Goal: Entertainment & Leisure: Browse casually

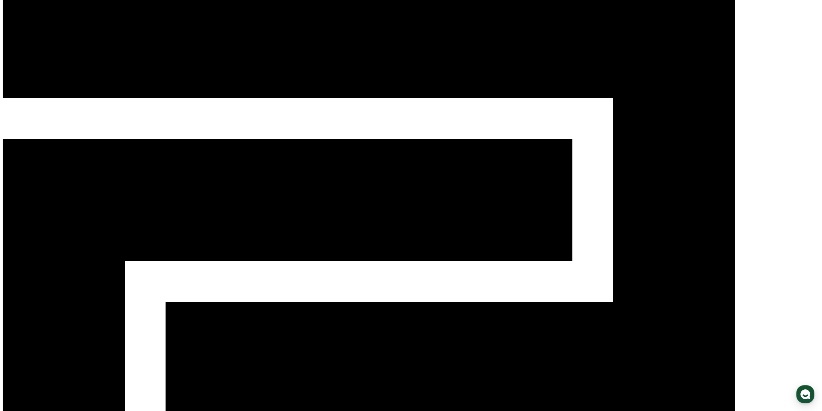
scroll to position [137, 0]
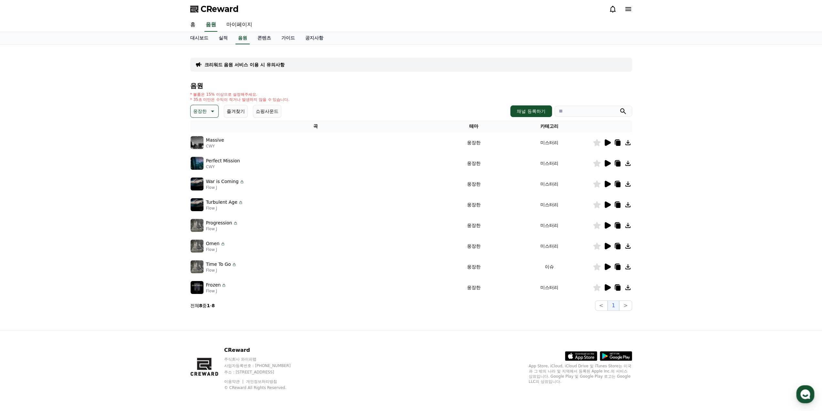
click at [607, 144] on icon at bounding box center [608, 142] width 6 height 6
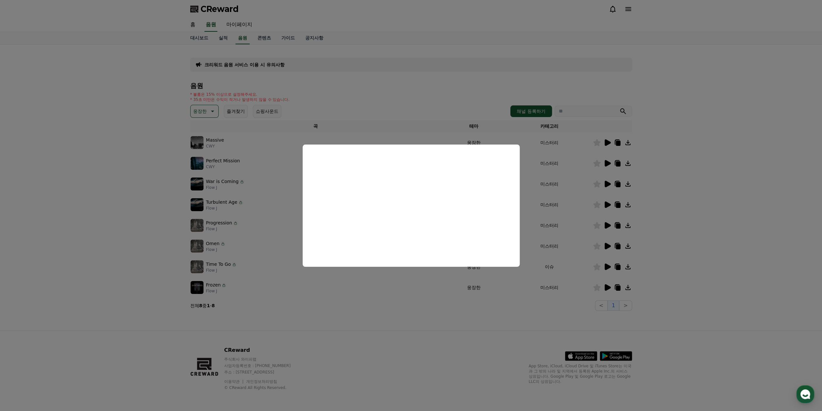
click at [694, 206] on button "close modal" at bounding box center [411, 205] width 822 height 411
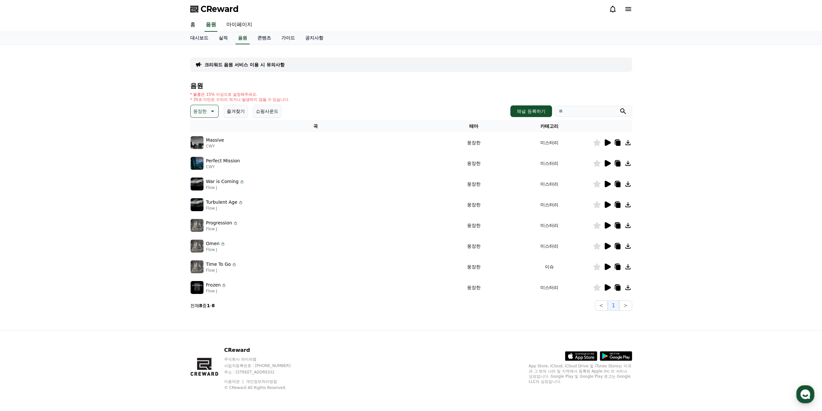
click at [605, 182] on icon at bounding box center [608, 184] width 6 height 6
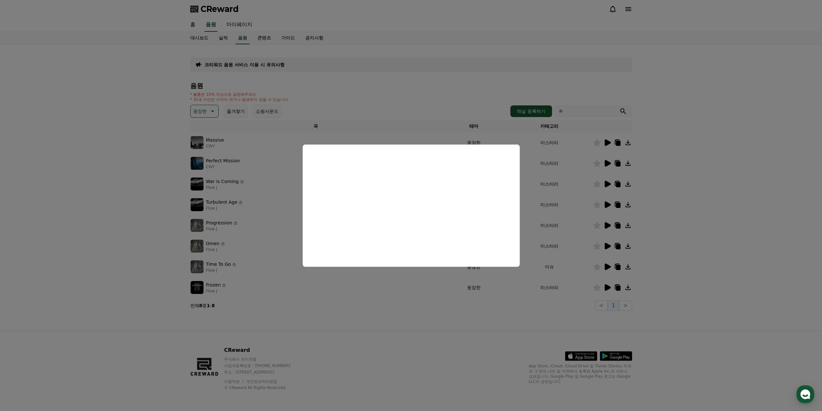
click at [608, 209] on button "close modal" at bounding box center [411, 205] width 822 height 411
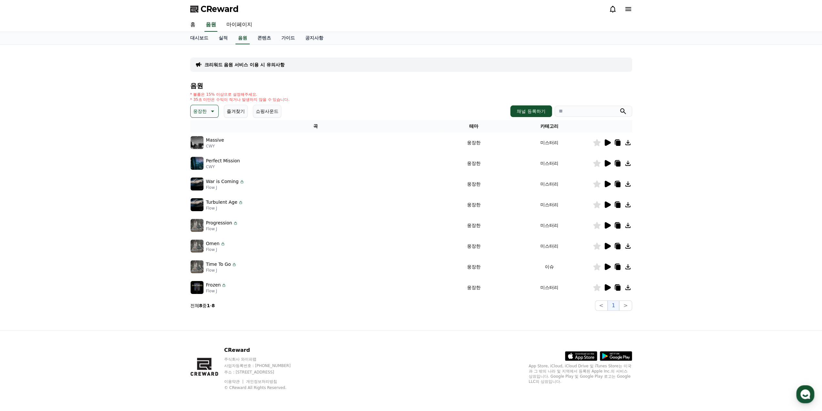
click at [609, 206] on icon at bounding box center [607, 205] width 8 height 8
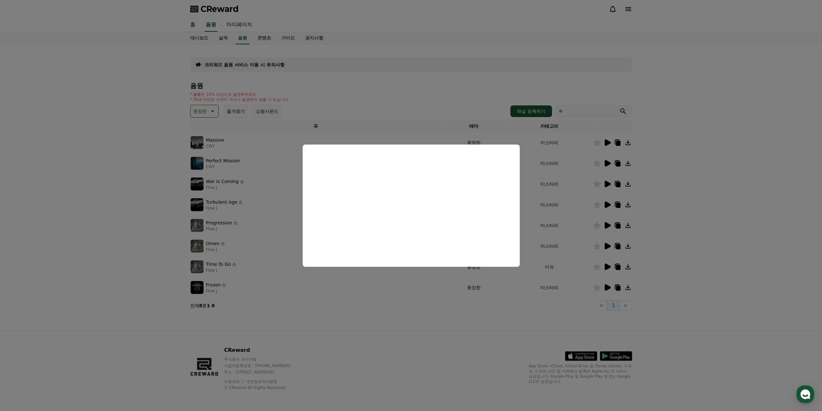
click at [679, 256] on button "close modal" at bounding box center [411, 205] width 822 height 411
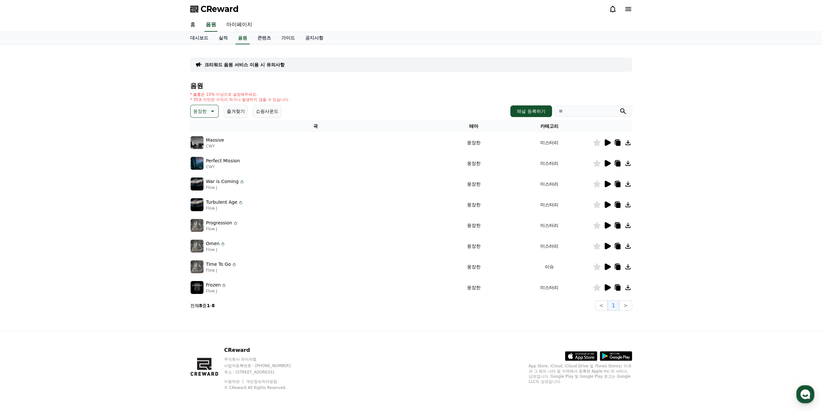
click at [609, 223] on icon at bounding box center [607, 225] width 8 height 8
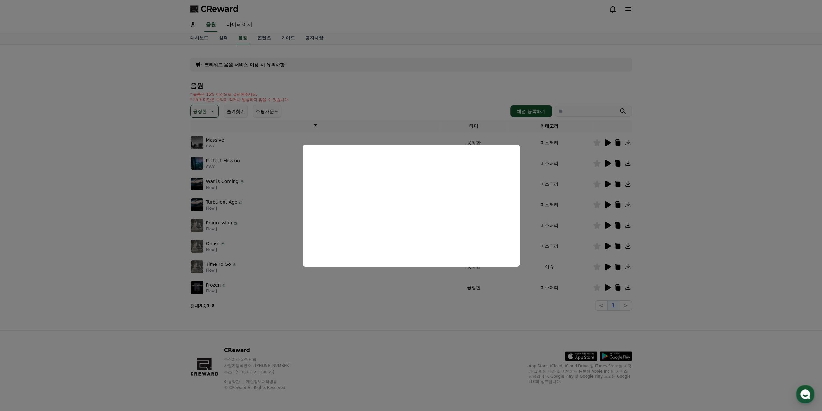
click at [555, 309] on button "close modal" at bounding box center [411, 205] width 822 height 411
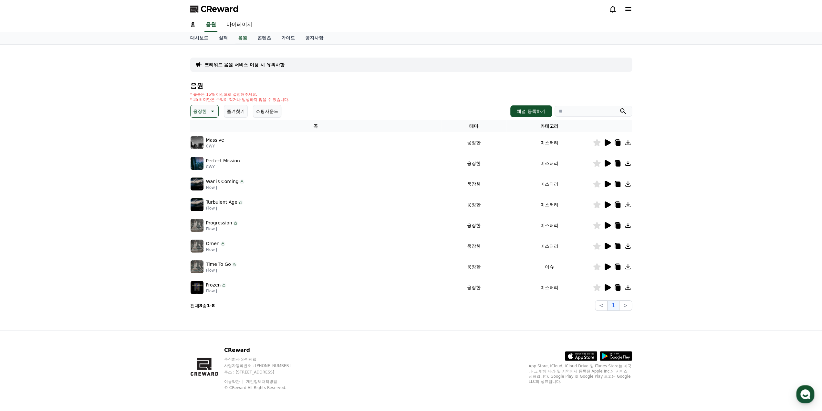
click at [609, 283] on td at bounding box center [612, 287] width 39 height 21
click at [606, 286] on icon at bounding box center [608, 287] width 6 height 6
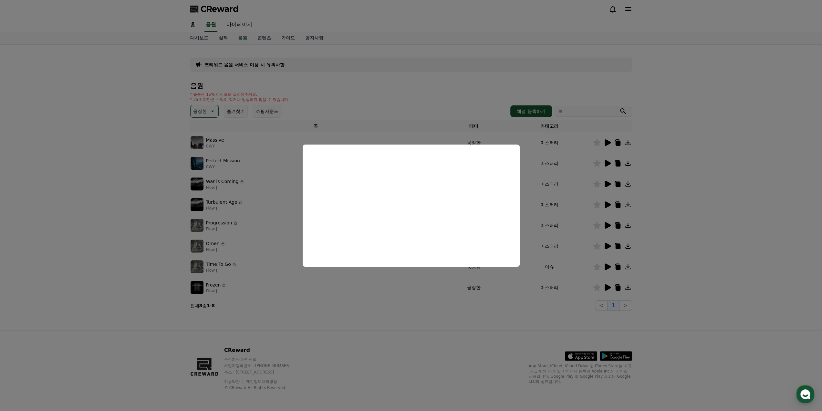
click at [575, 308] on button "close modal" at bounding box center [411, 205] width 822 height 411
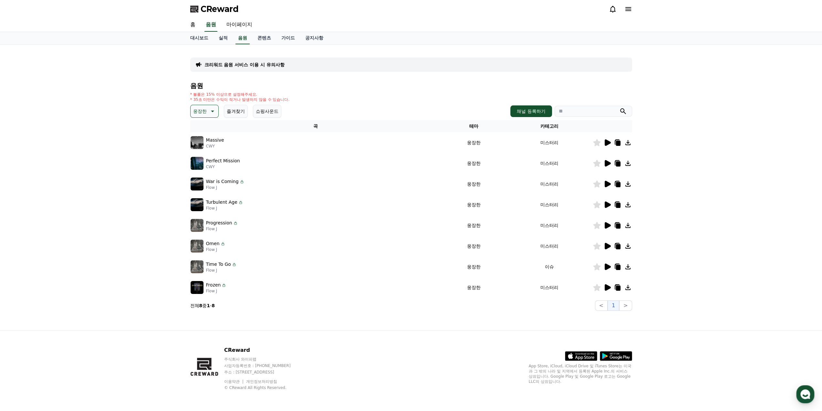
click at [608, 264] on icon at bounding box center [608, 266] width 6 height 6
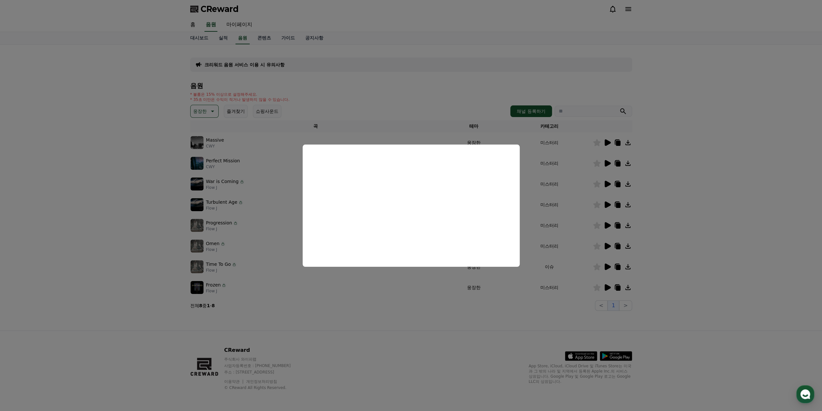
click at [568, 307] on button "close modal" at bounding box center [411, 205] width 822 height 411
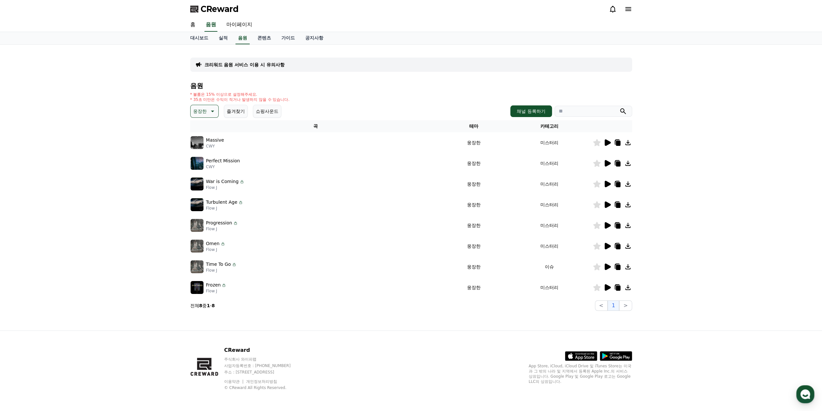
click at [609, 245] on icon at bounding box center [608, 246] width 6 height 6
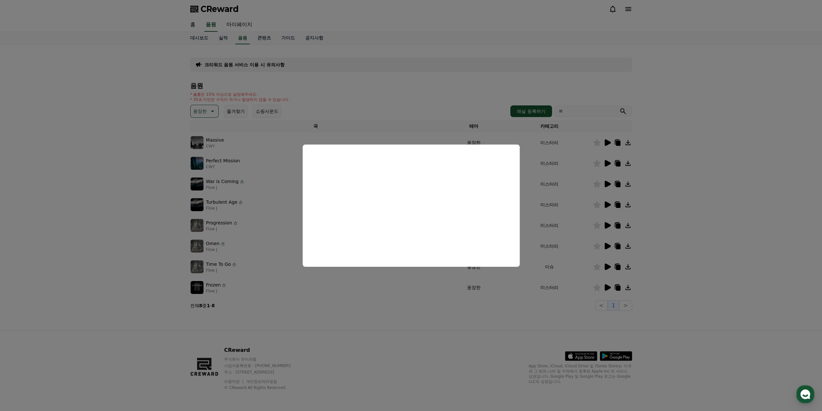
click at [413, 321] on button "close modal" at bounding box center [411, 205] width 822 height 411
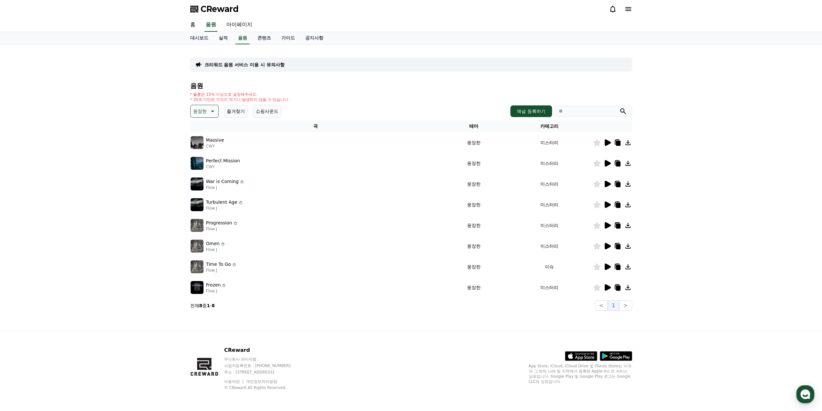
click at [191, 112] on button "웅장한" at bounding box center [204, 111] width 28 height 13
click at [209, 143] on button "환상적인" at bounding box center [202, 145] width 23 height 14
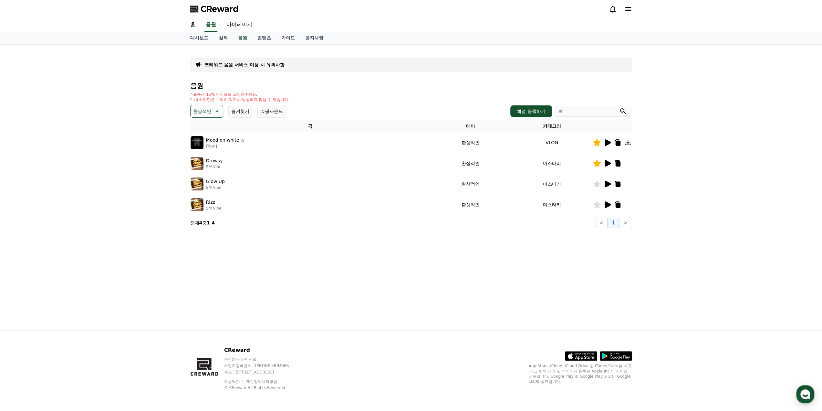
click at [602, 183] on div at bounding box center [612, 184] width 39 height 8
click at [606, 184] on icon at bounding box center [608, 184] width 6 height 6
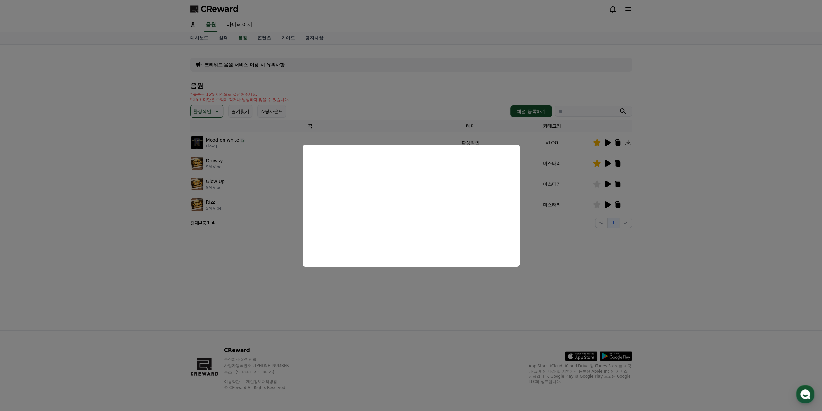
drag, startPoint x: 582, startPoint y: 219, endPoint x: 588, endPoint y: 216, distance: 6.4
click at [583, 219] on button "close modal" at bounding box center [411, 205] width 822 height 411
click at [608, 206] on icon at bounding box center [608, 204] width 6 height 6
click at [579, 225] on button "close modal" at bounding box center [411, 205] width 822 height 411
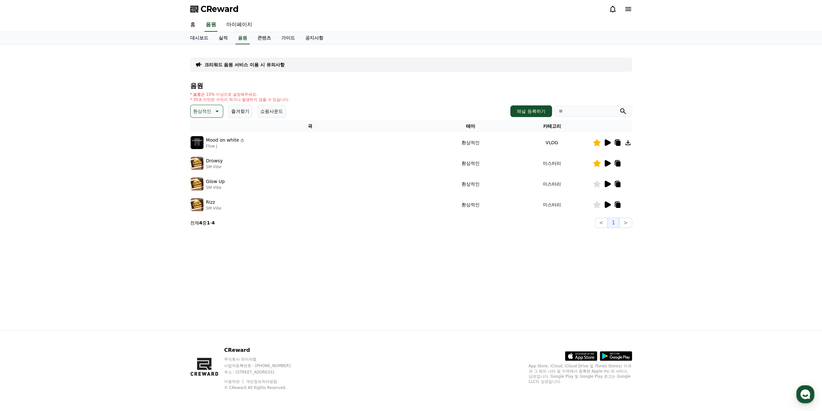
click at [609, 162] on icon at bounding box center [608, 163] width 6 height 6
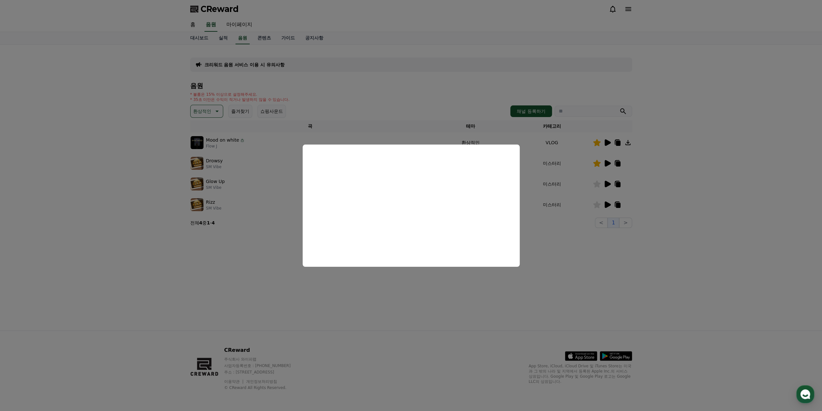
click at [497, 302] on button "close modal" at bounding box center [411, 205] width 822 height 411
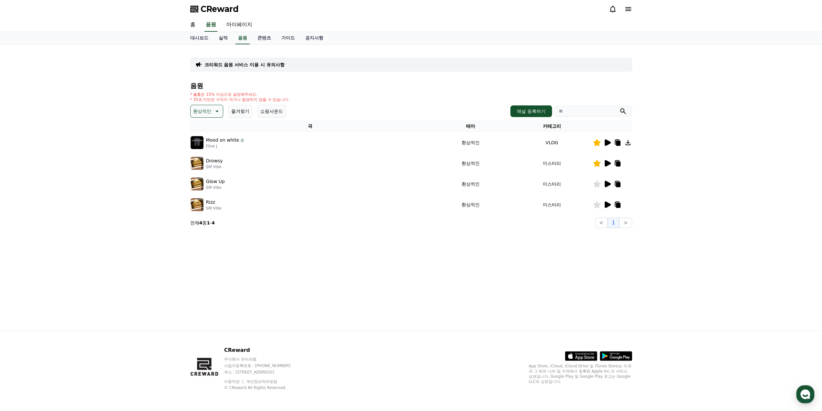
click at [606, 143] on icon at bounding box center [608, 142] width 6 height 6
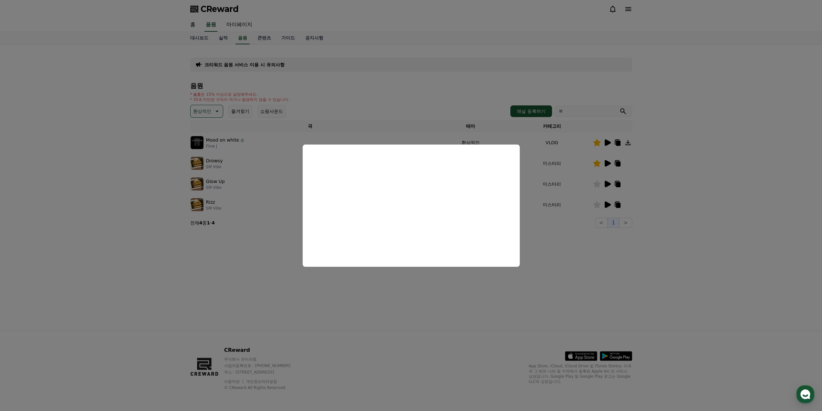
click at [417, 283] on button "close modal" at bounding box center [411, 205] width 822 height 411
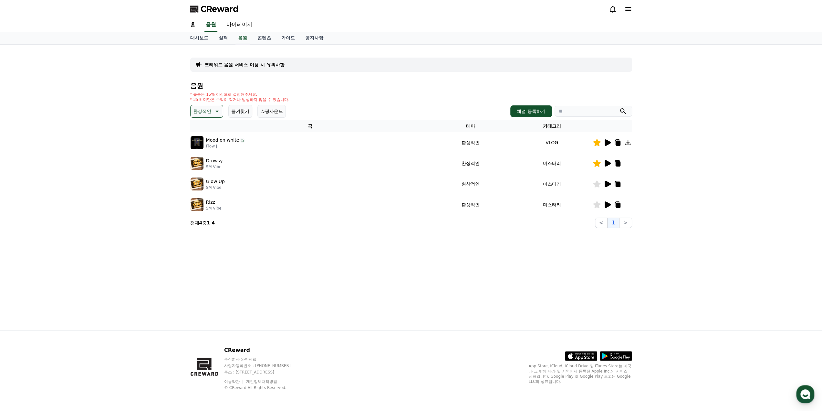
drag, startPoint x: 196, startPoint y: 115, endPoint x: 200, endPoint y: 117, distance: 4.1
click at [197, 115] on p "환상적인" at bounding box center [202, 111] width 18 height 9
click at [210, 151] on button "드라마틱" at bounding box center [202, 150] width 23 height 14
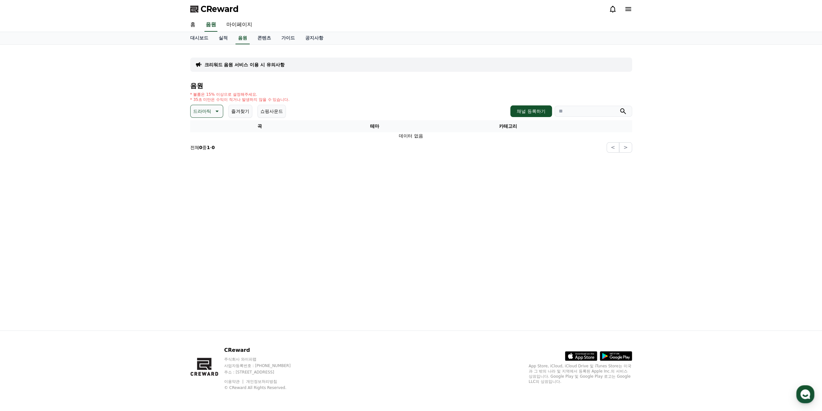
click at [198, 113] on p "드라마틱" at bounding box center [202, 111] width 18 height 9
click at [207, 150] on button "드라마틱" at bounding box center [202, 150] width 23 height 14
click at [211, 113] on button "드라마틱" at bounding box center [206, 111] width 33 height 13
click at [204, 145] on button "환상적인" at bounding box center [202, 145] width 23 height 14
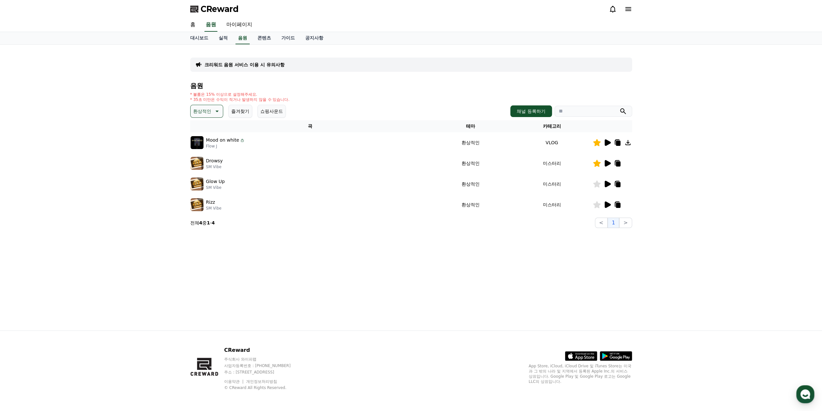
click at [206, 110] on p "환상적인" at bounding box center [202, 111] width 18 height 9
click at [203, 182] on button "반전" at bounding box center [198, 181] width 14 height 14
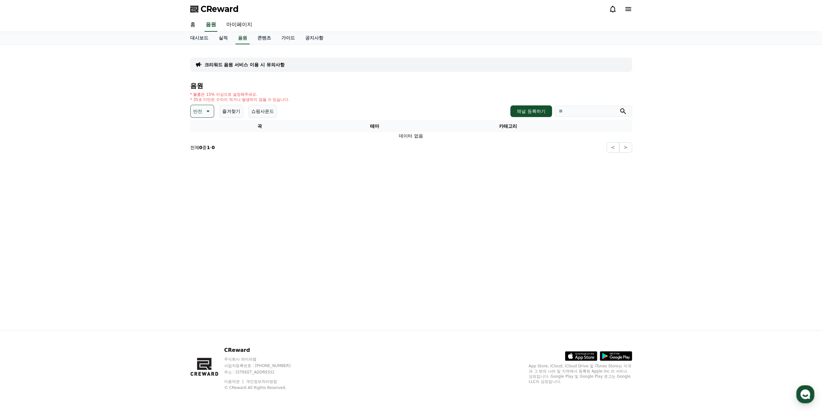
click at [198, 113] on p "반전" at bounding box center [197, 111] width 9 height 9
click at [208, 165] on button "웅장한" at bounding box center [200, 166] width 19 height 14
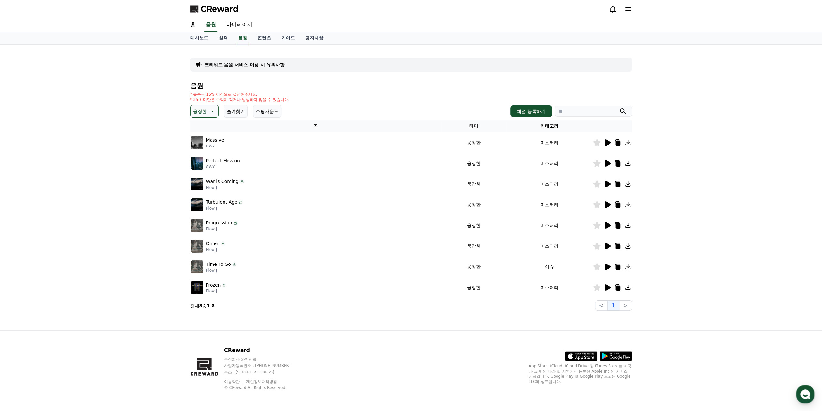
click at [604, 142] on icon at bounding box center [607, 143] width 8 height 8
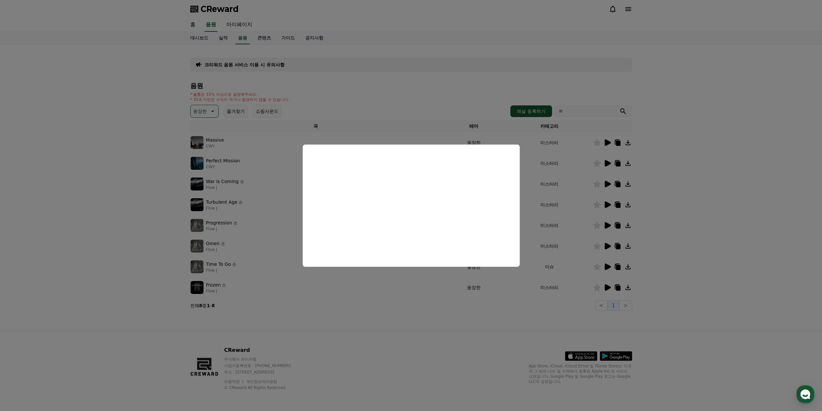
click at [694, 186] on button "close modal" at bounding box center [411, 205] width 822 height 411
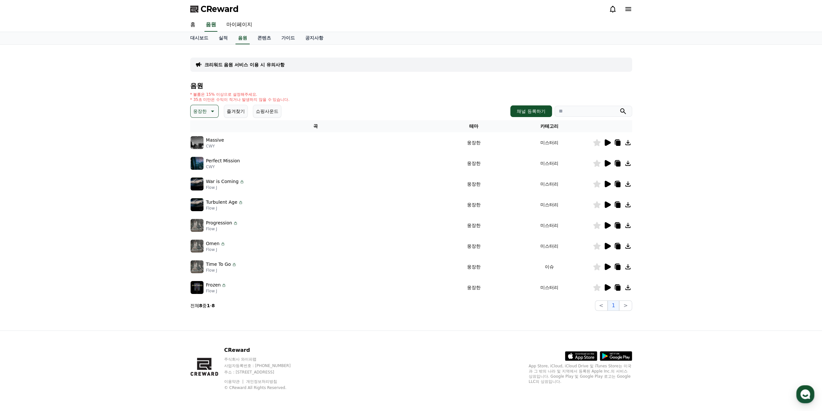
click at [605, 164] on icon at bounding box center [608, 163] width 6 height 6
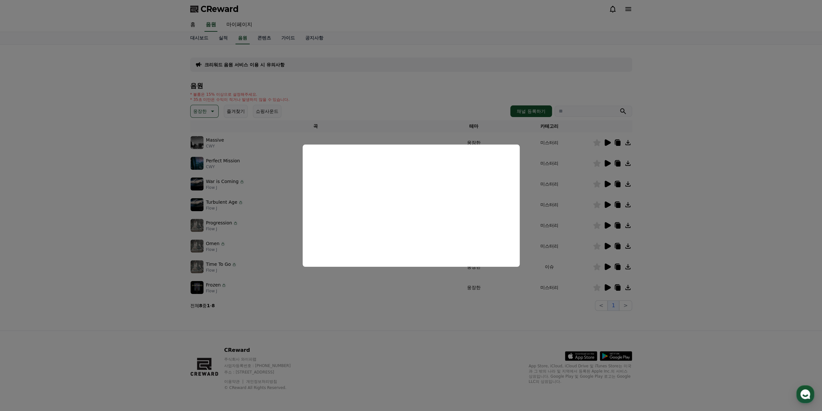
click at [418, 304] on button "close modal" at bounding box center [411, 205] width 822 height 411
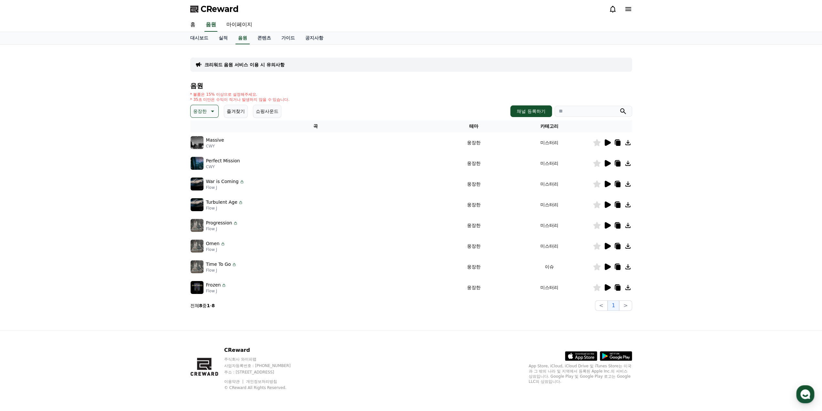
click at [608, 225] on icon at bounding box center [608, 225] width 6 height 6
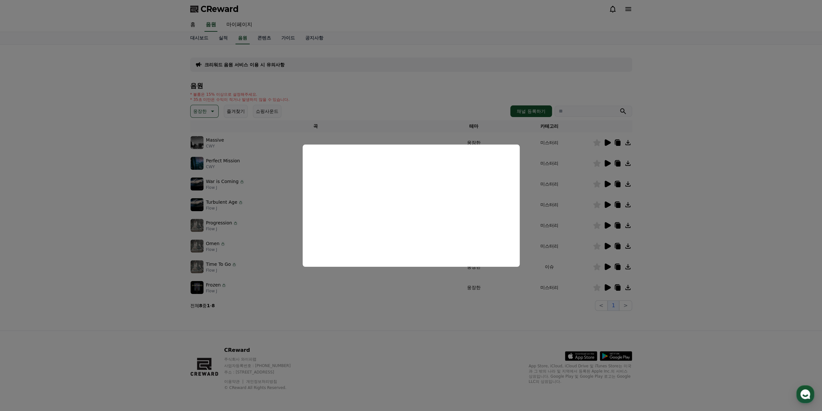
click at [428, 301] on button "close modal" at bounding box center [411, 205] width 822 height 411
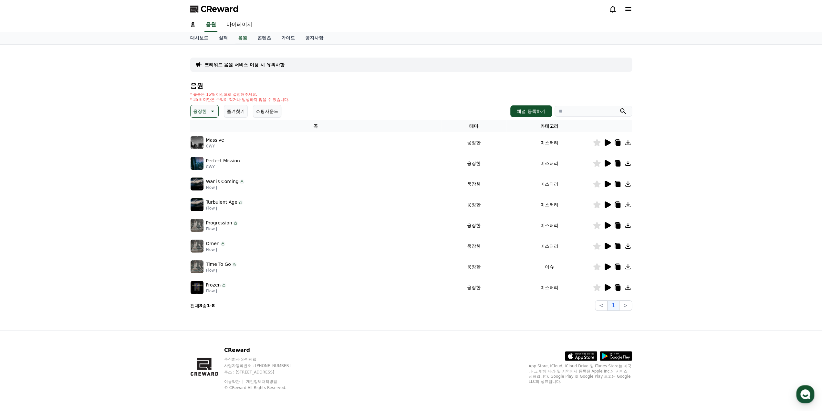
click at [611, 248] on icon at bounding box center [607, 246] width 8 height 8
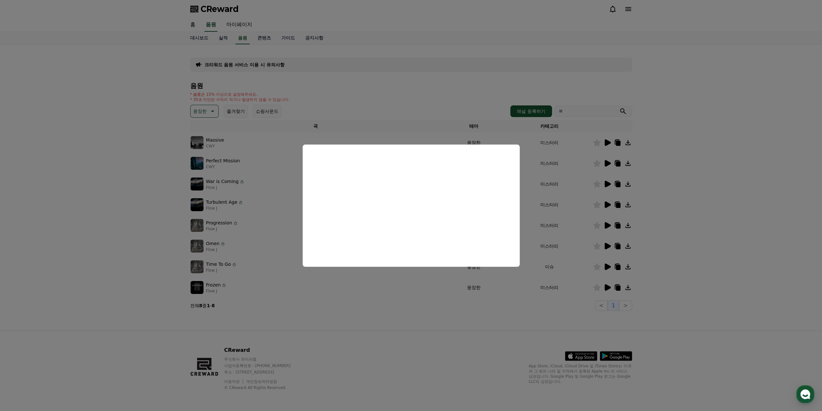
click at [394, 309] on button "close modal" at bounding box center [411, 205] width 822 height 411
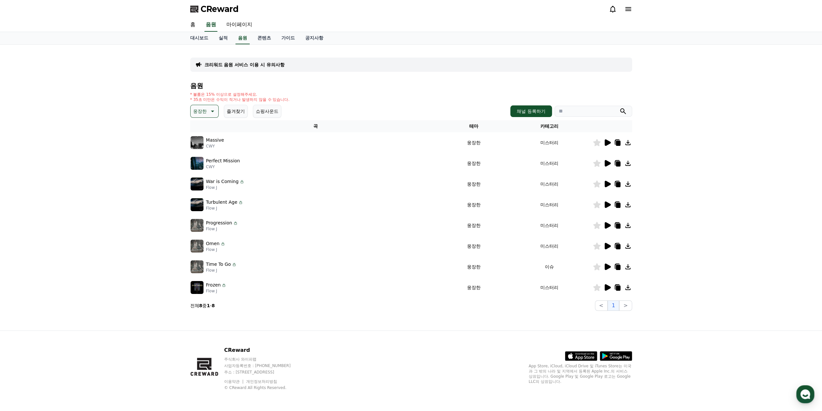
click at [607, 288] on icon at bounding box center [608, 287] width 6 height 6
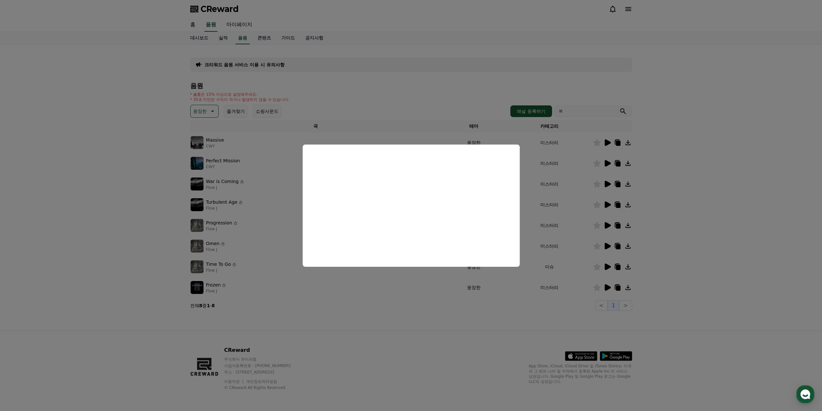
click at [423, 311] on button "close modal" at bounding box center [411, 205] width 822 height 411
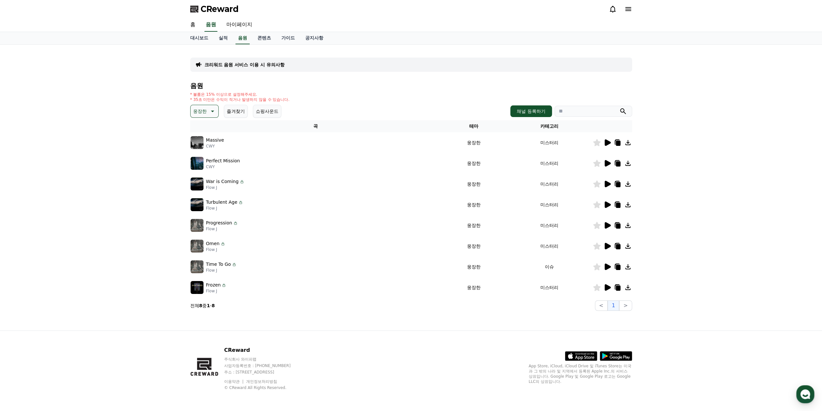
click at [609, 267] on icon at bounding box center [608, 266] width 6 height 6
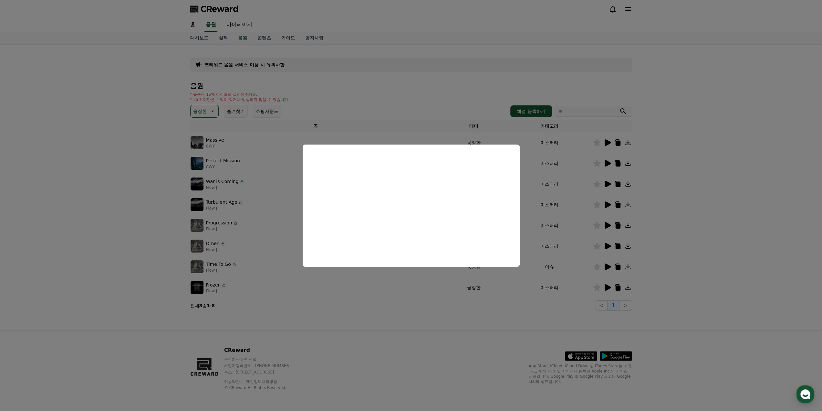
click at [440, 310] on button "close modal" at bounding box center [411, 205] width 822 height 411
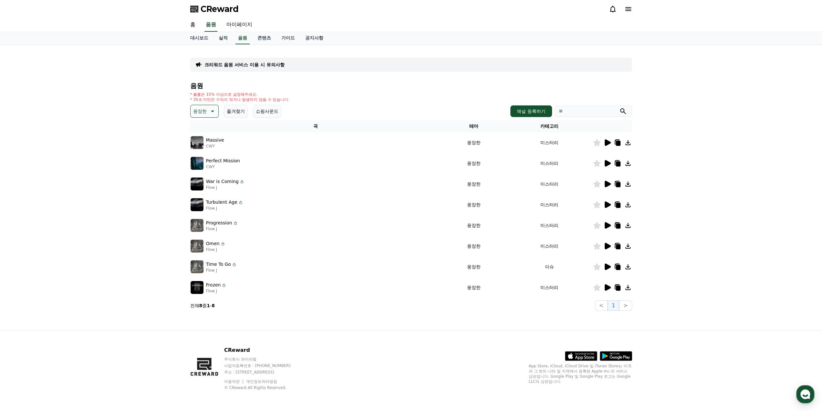
click at [610, 204] on icon at bounding box center [608, 204] width 6 height 6
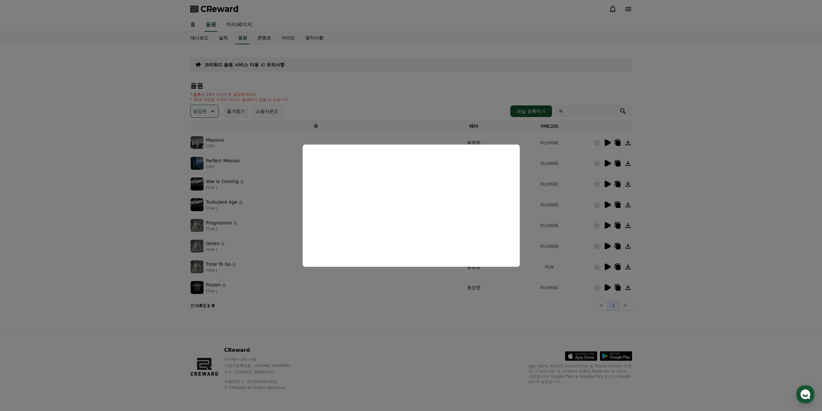
click at [165, 142] on button "close modal" at bounding box center [411, 205] width 822 height 411
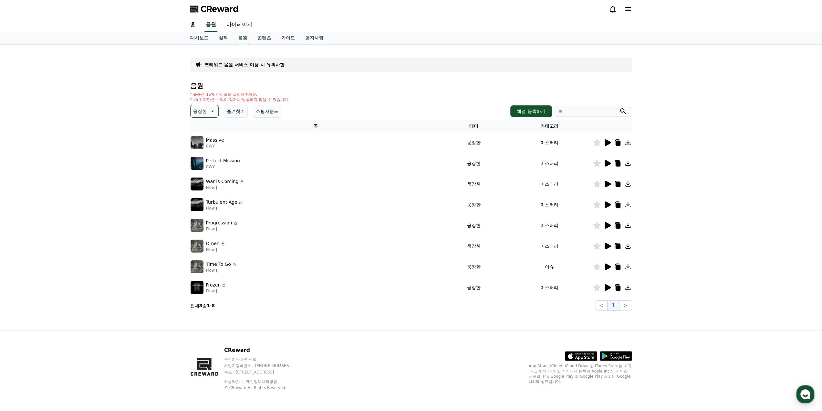
click at [242, 109] on button "즐겨찾기" at bounding box center [236, 111] width 24 height 13
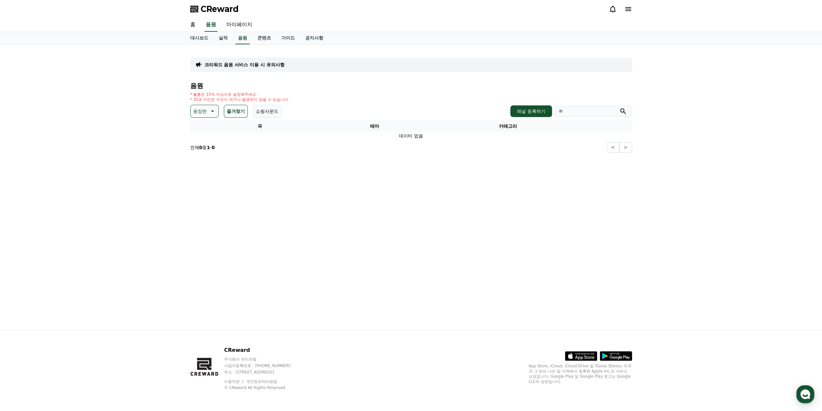
click at [235, 110] on button "즐겨찾기" at bounding box center [236, 111] width 24 height 13
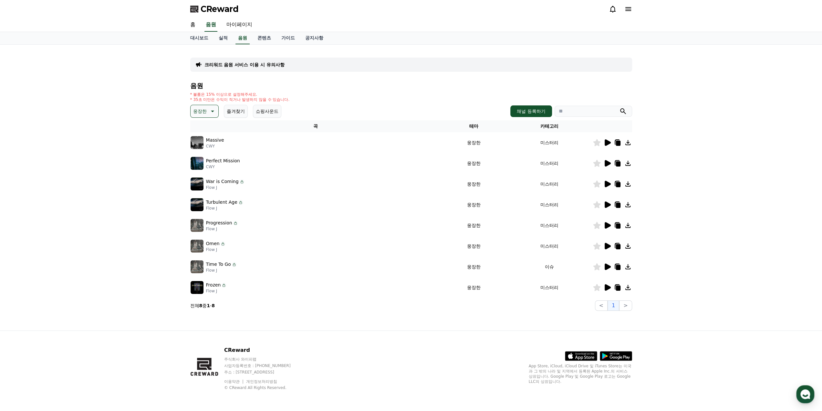
click at [210, 112] on icon at bounding box center [212, 111] width 8 height 8
click at [201, 128] on button "전체" at bounding box center [198, 128] width 14 height 14
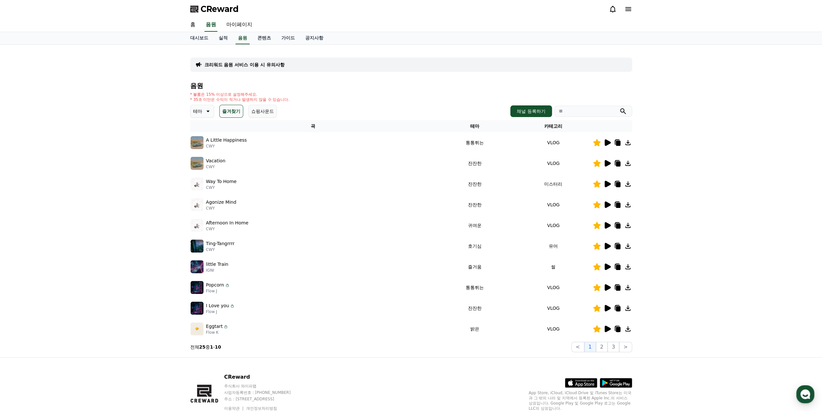
click at [580, 249] on td "유머" at bounding box center [553, 245] width 78 height 21
click at [608, 245] on icon at bounding box center [608, 246] width 6 height 6
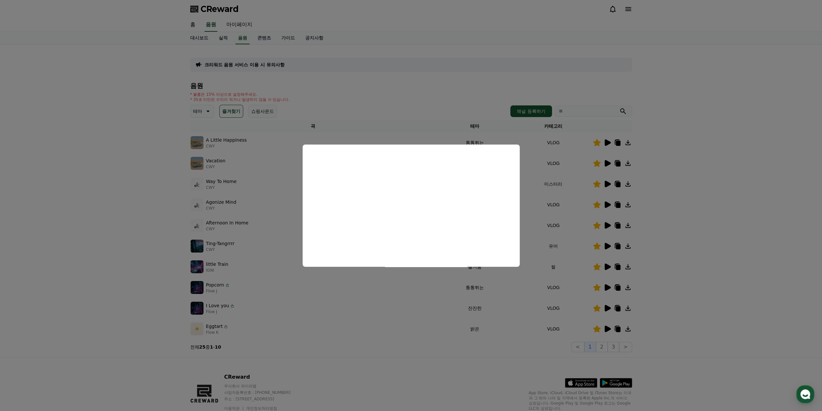
click at [490, 354] on button "close modal" at bounding box center [411, 205] width 822 height 411
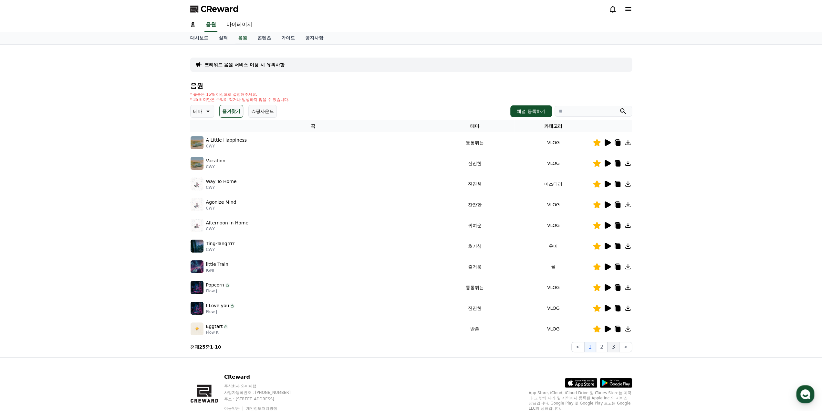
click at [613, 342] on button "3" at bounding box center [614, 346] width 12 height 10
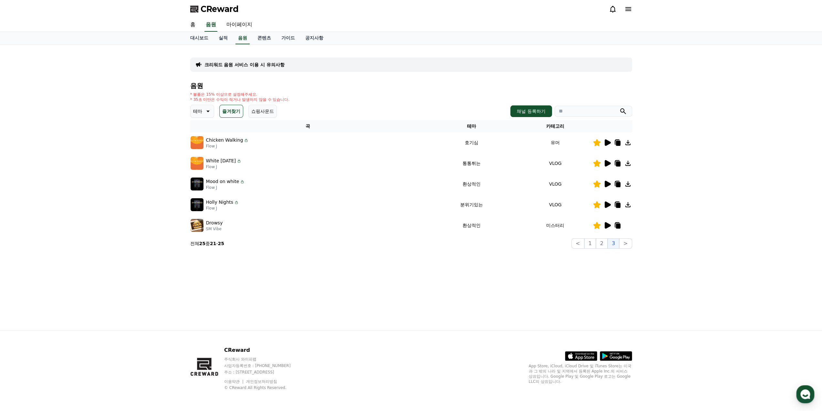
click at [609, 203] on icon at bounding box center [608, 204] width 6 height 6
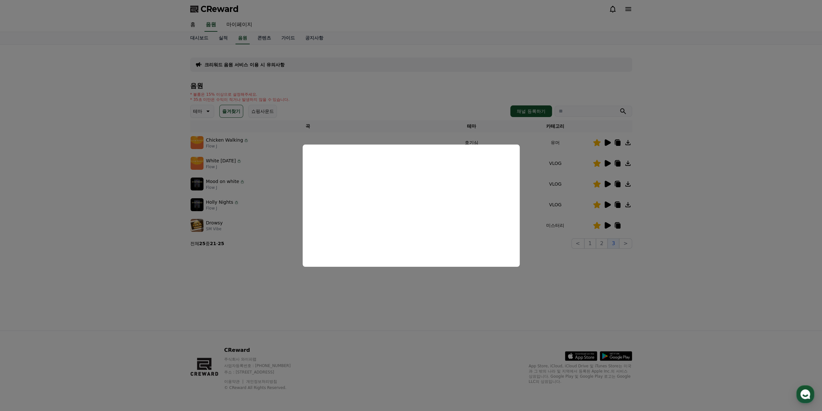
click at [616, 185] on button "close modal" at bounding box center [411, 205] width 822 height 411
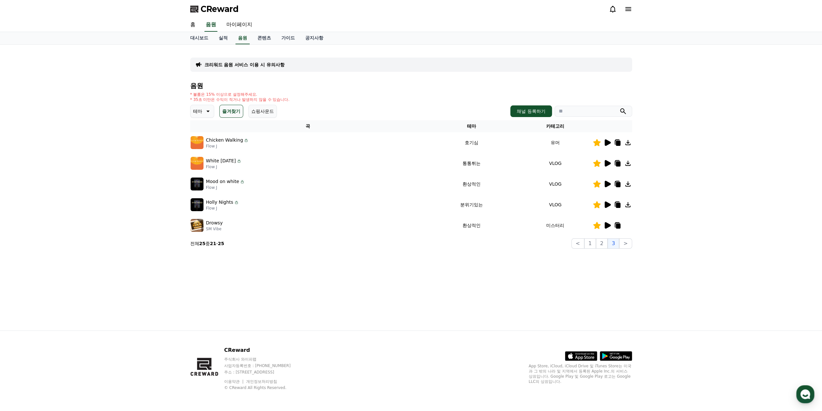
click at [609, 183] on icon at bounding box center [608, 184] width 6 height 6
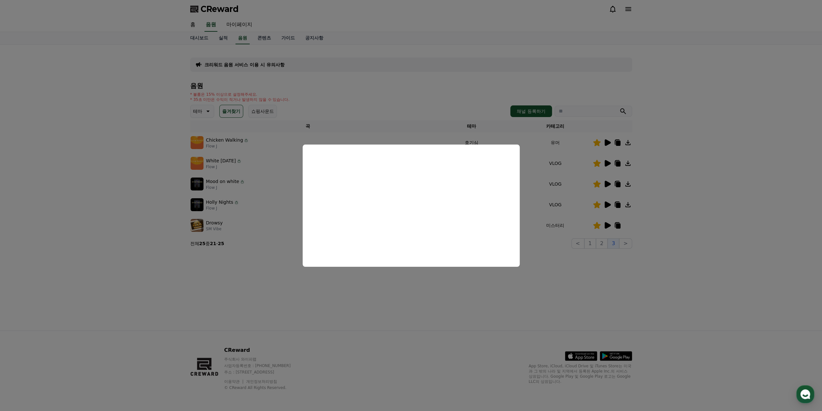
click at [457, 284] on button "close modal" at bounding box center [411, 205] width 822 height 411
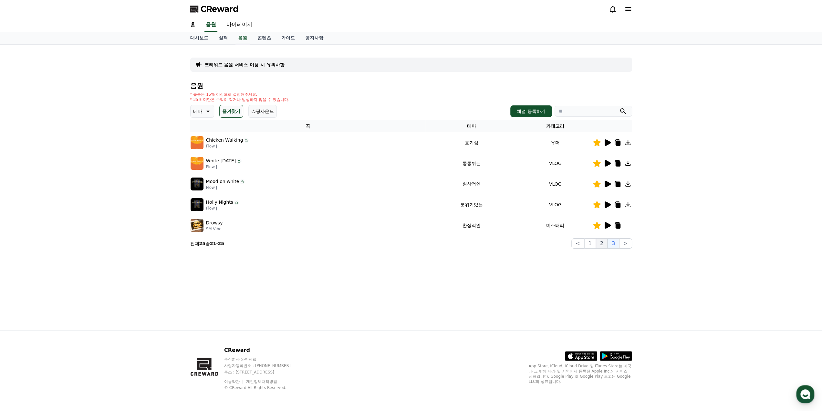
click at [602, 245] on button "2" at bounding box center [602, 243] width 12 height 10
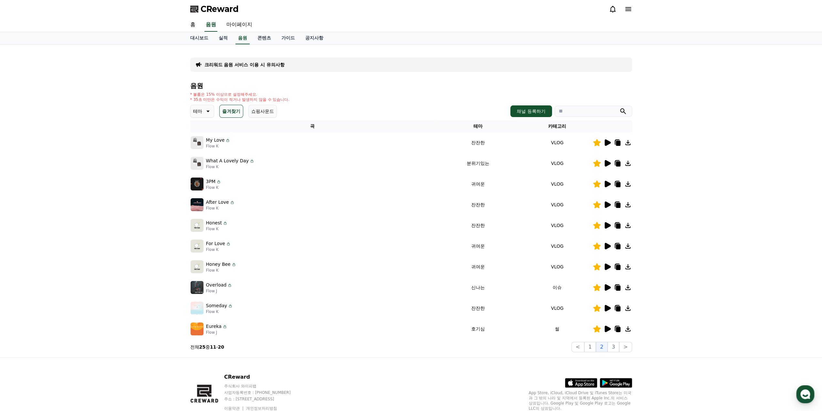
click at [607, 165] on icon at bounding box center [608, 163] width 6 height 6
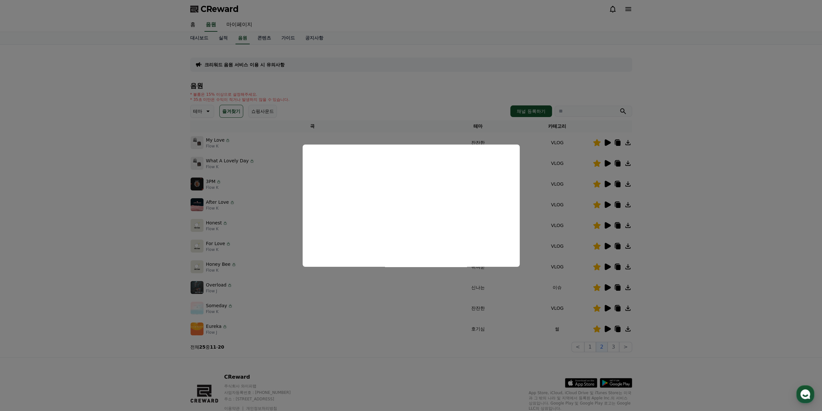
click at [158, 281] on button "close modal" at bounding box center [411, 205] width 822 height 411
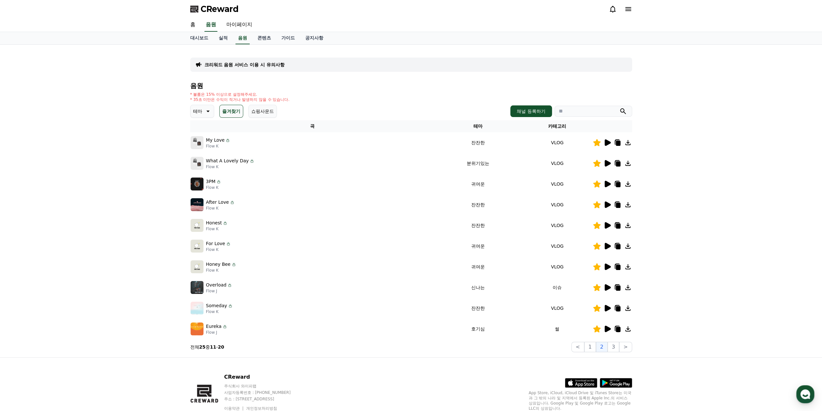
click at [607, 287] on icon at bounding box center [608, 287] width 6 height 6
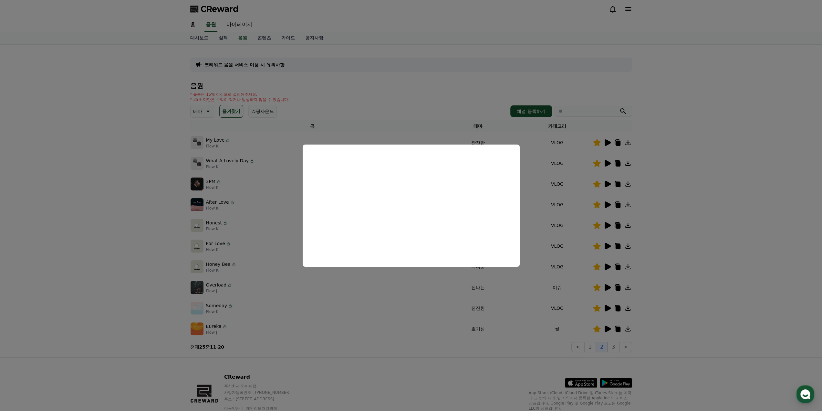
click at [144, 303] on button "close modal" at bounding box center [411, 205] width 822 height 411
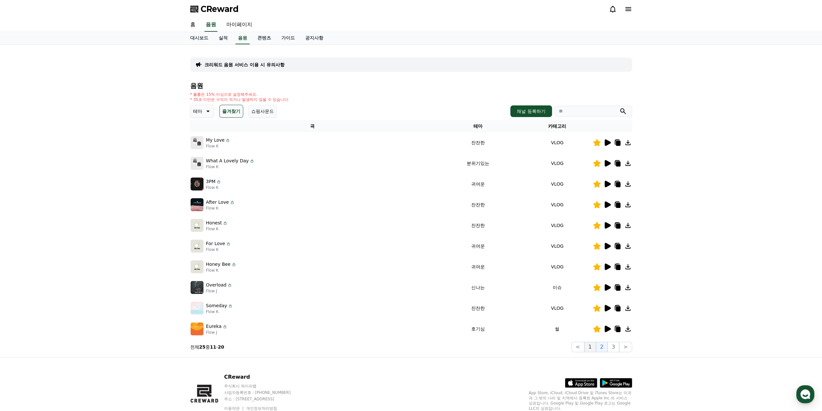
click at [590, 345] on button "1" at bounding box center [590, 346] width 12 height 10
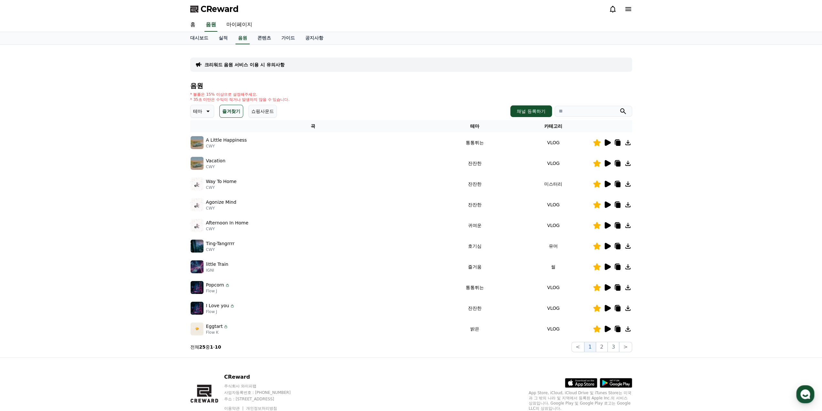
click at [211, 109] on icon at bounding box center [208, 111] width 8 height 8
click at [234, 109] on button "즐겨찾기" at bounding box center [231, 111] width 24 height 13
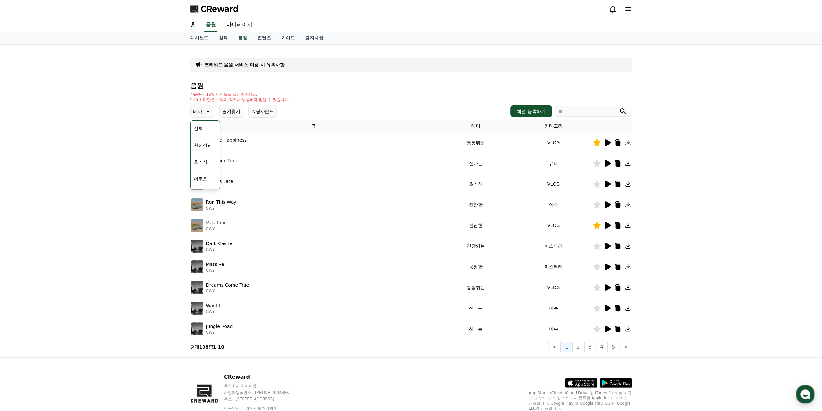
scroll to position [65, 0]
click at [207, 130] on div "전체 환상적인 호기심 어두운 밝은 통통튀는 신나는 반전 웅장한 드라마틱 즐거움 분위기있는 EDM 그루브 슬픈 잔잔한 귀여운 감동적인 긴장되는 …" at bounding box center [205, 223] width 28 height 333
click at [203, 132] on button "밝은" at bounding box center [198, 131] width 14 height 14
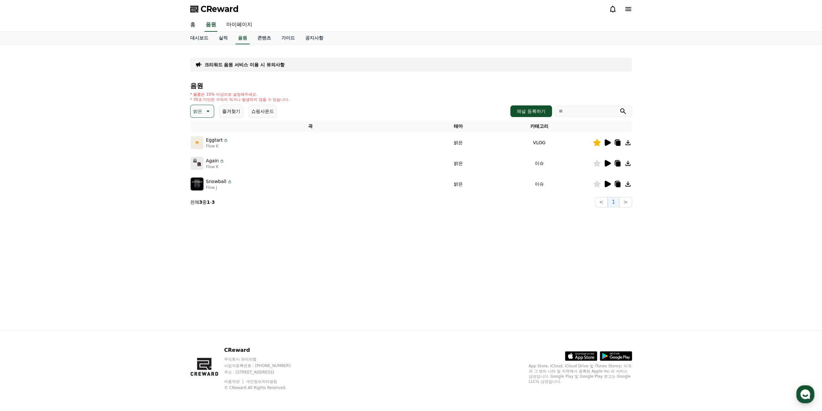
click at [606, 184] on icon at bounding box center [608, 184] width 6 height 6
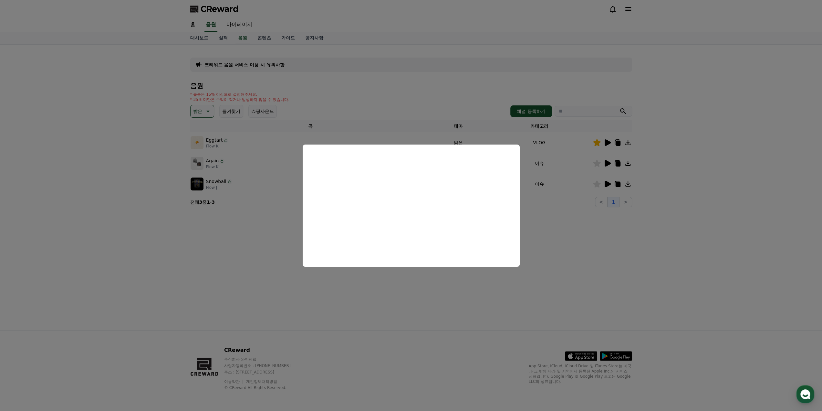
click at [613, 223] on button "close modal" at bounding box center [411, 205] width 822 height 411
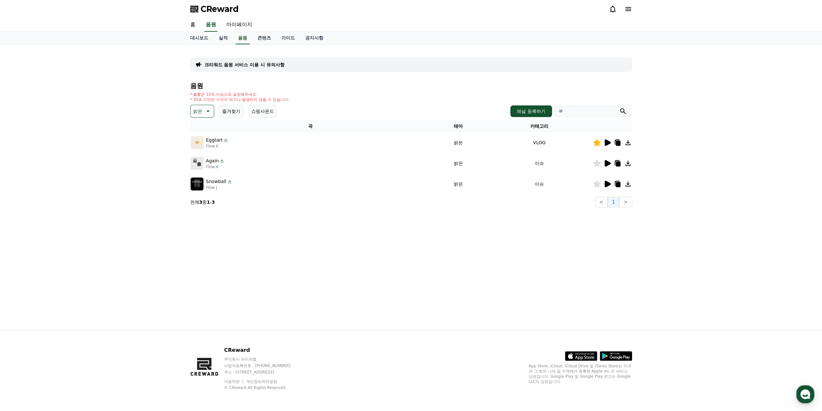
click at [606, 164] on icon at bounding box center [608, 163] width 6 height 6
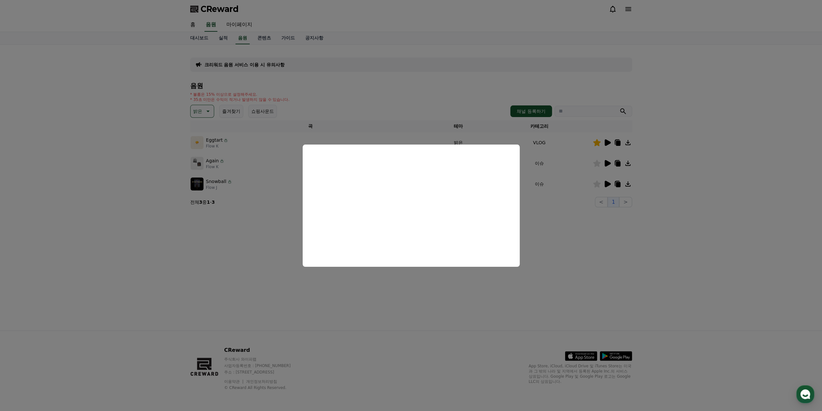
click at [266, 268] on button "close modal" at bounding box center [411, 205] width 822 height 411
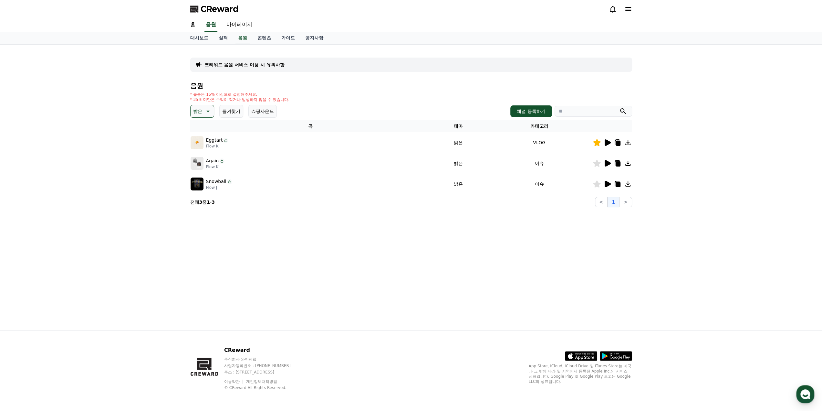
click at [200, 111] on p "밝은" at bounding box center [197, 111] width 9 height 9
click at [207, 164] on button "호기심" at bounding box center [200, 162] width 19 height 14
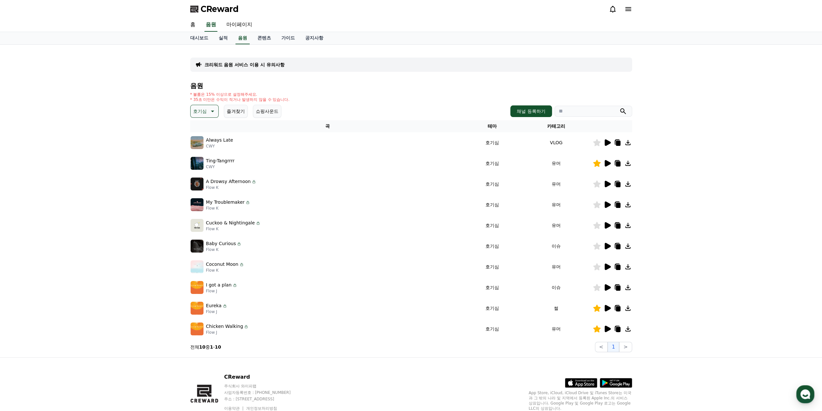
click at [268, 228] on div "Cuckoo & Nightingale Flow K" at bounding box center [328, 225] width 274 height 13
click at [607, 142] on icon at bounding box center [608, 142] width 6 height 6
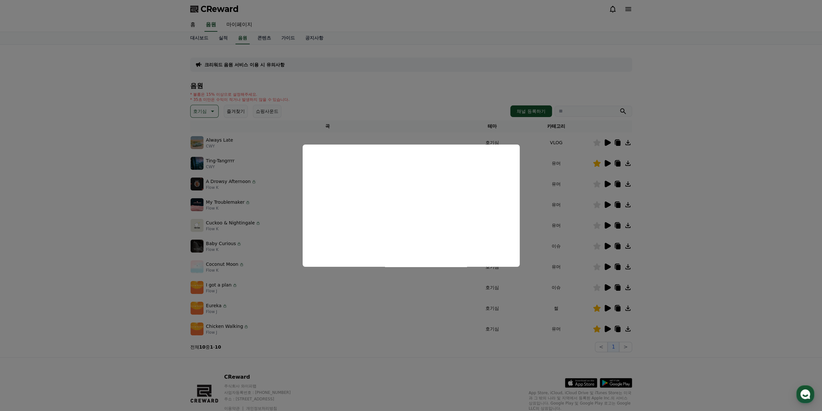
click at [151, 230] on button "close modal" at bounding box center [411, 205] width 822 height 411
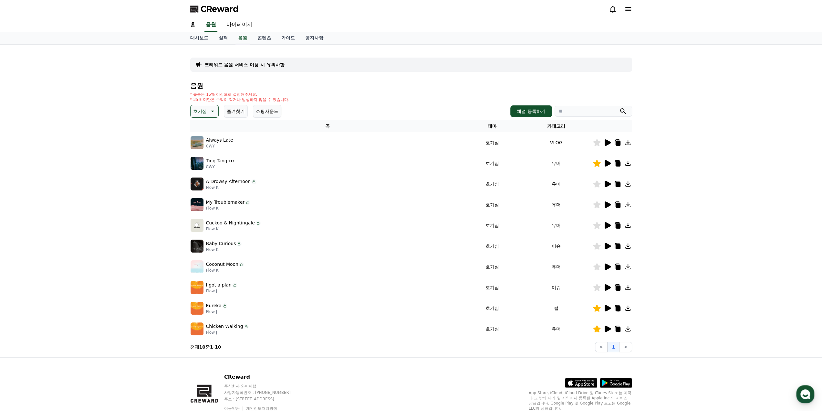
click at [606, 227] on icon at bounding box center [608, 225] width 6 height 6
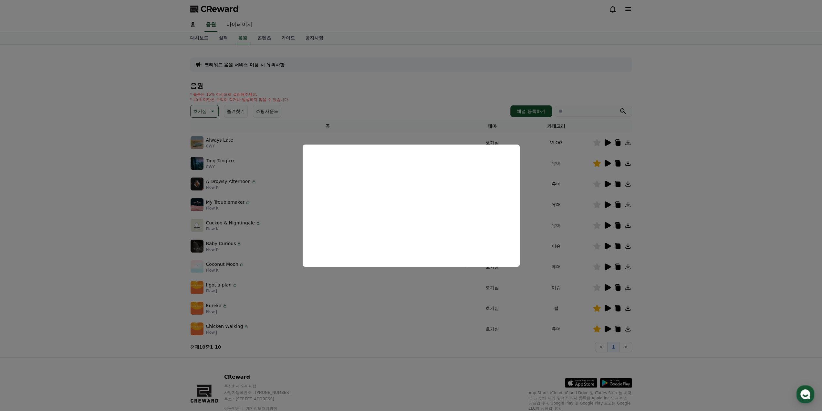
click at [145, 193] on button "close modal" at bounding box center [411, 205] width 822 height 411
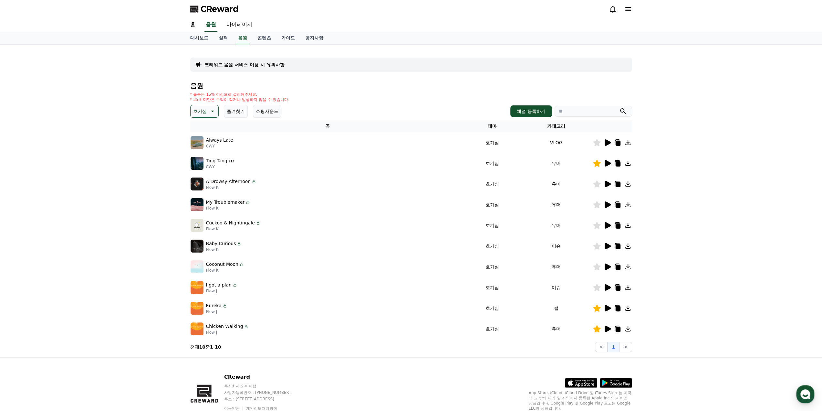
click at [605, 289] on icon at bounding box center [608, 287] width 6 height 6
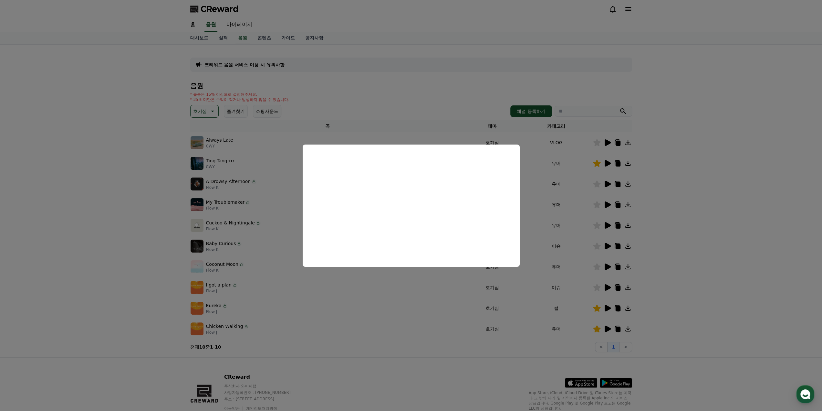
click at [154, 116] on button "close modal" at bounding box center [411, 205] width 822 height 411
click at [203, 112] on p "호기심" at bounding box center [200, 111] width 14 height 9
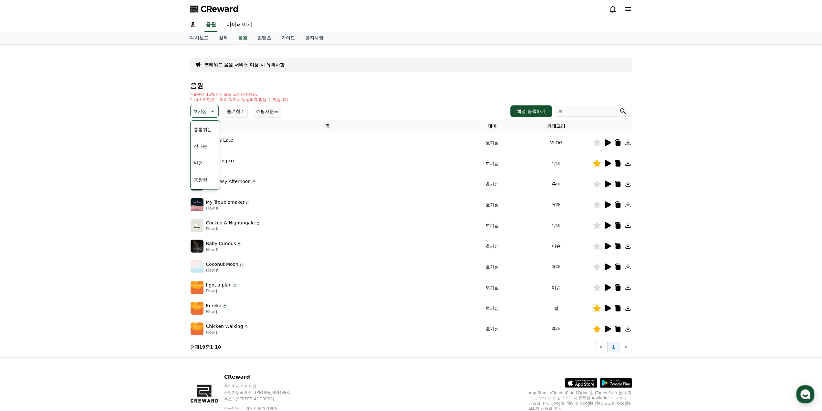
scroll to position [97, 0]
click at [201, 151] on button "반전" at bounding box center [198, 149] width 14 height 14
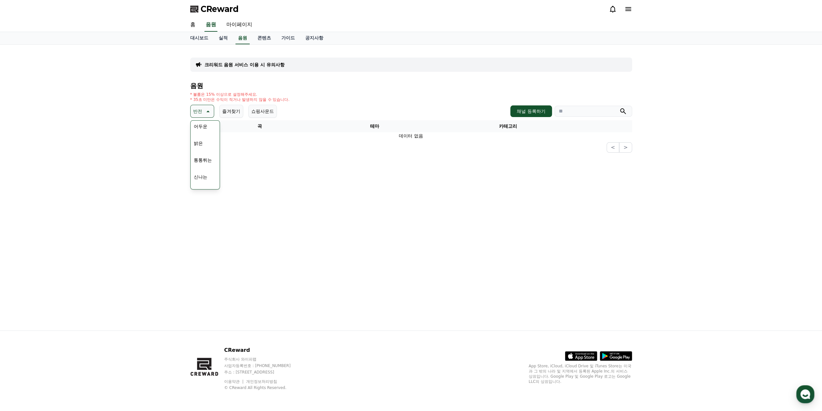
scroll to position [129, 0]
click at [205, 150] on button "드라마틱" at bounding box center [202, 150] width 23 height 14
click at [214, 113] on icon at bounding box center [217, 111] width 8 height 8
click at [205, 182] on button "분위기있는" at bounding box center [205, 184] width 28 height 14
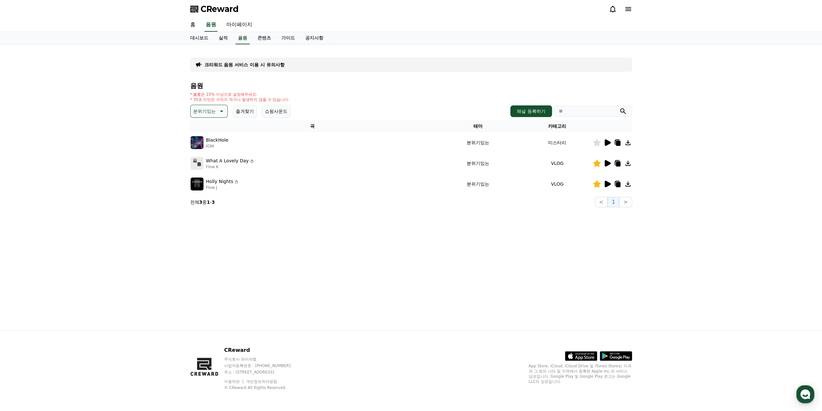
click at [606, 142] on icon at bounding box center [608, 142] width 6 height 6
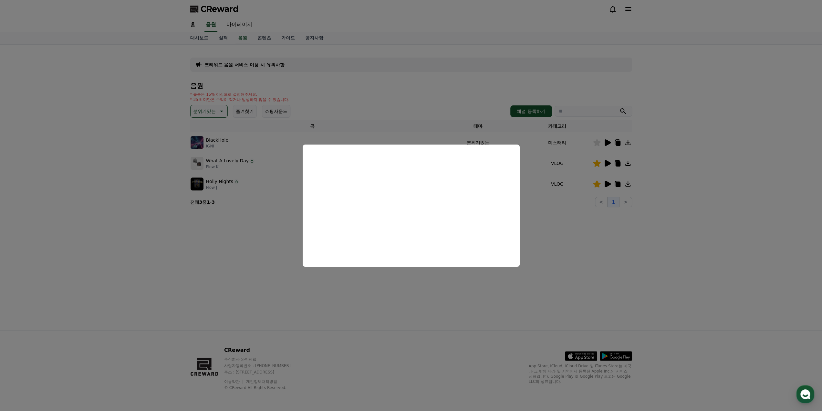
click at [280, 245] on button "close modal" at bounding box center [411, 205] width 822 height 411
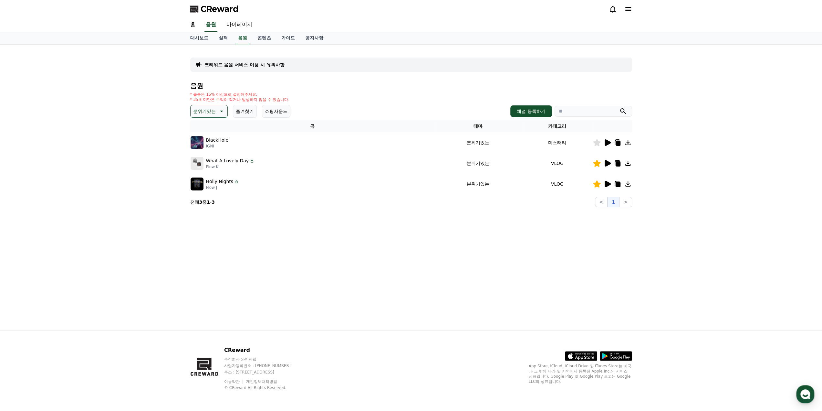
click at [607, 185] on icon at bounding box center [608, 184] width 6 height 6
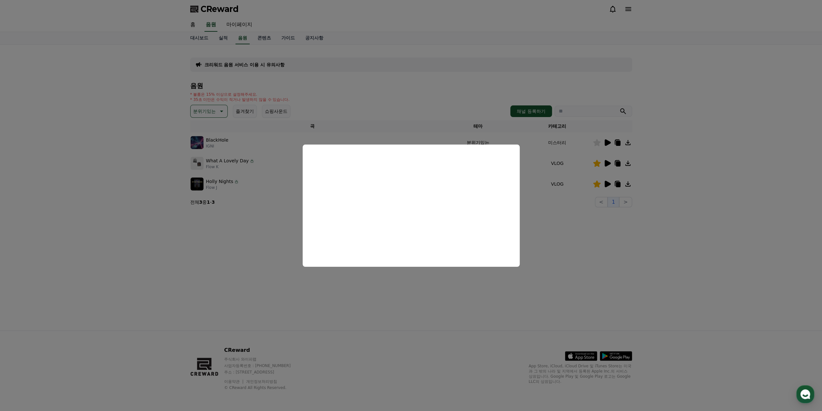
click at [218, 111] on button "close modal" at bounding box center [411, 205] width 822 height 411
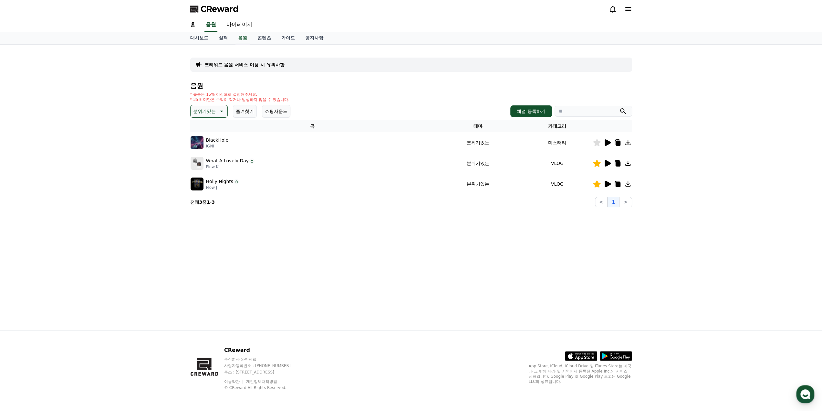
click at [218, 111] on icon at bounding box center [221, 111] width 8 height 8
click at [212, 164] on button "긴장되는" at bounding box center [202, 164] width 23 height 14
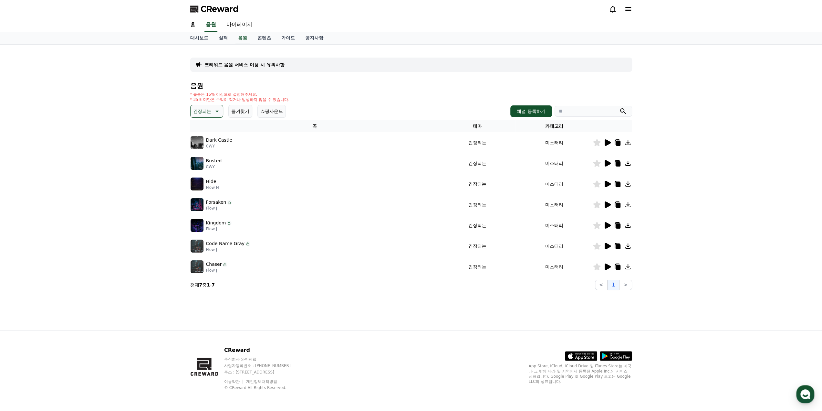
click at [609, 221] on td at bounding box center [612, 225] width 39 height 21
click at [608, 225] on icon at bounding box center [608, 225] width 6 height 6
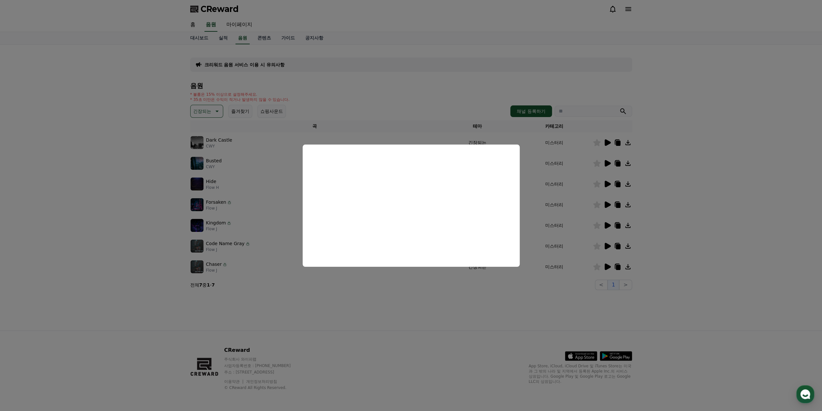
click at [525, 299] on button "close modal" at bounding box center [411, 205] width 822 height 411
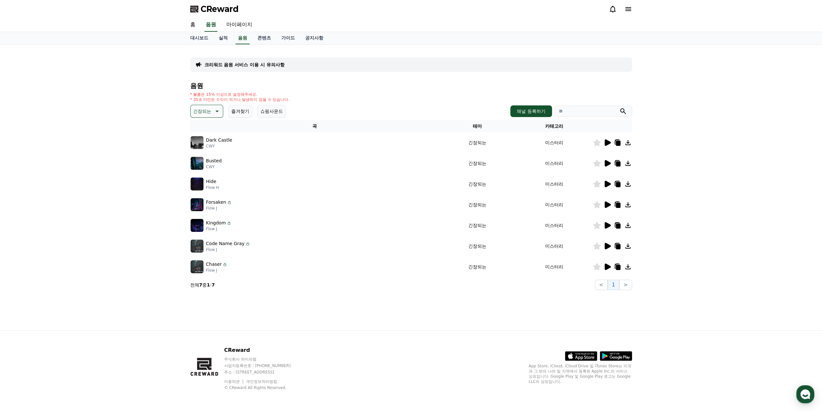
click at [606, 142] on icon at bounding box center [608, 142] width 6 height 6
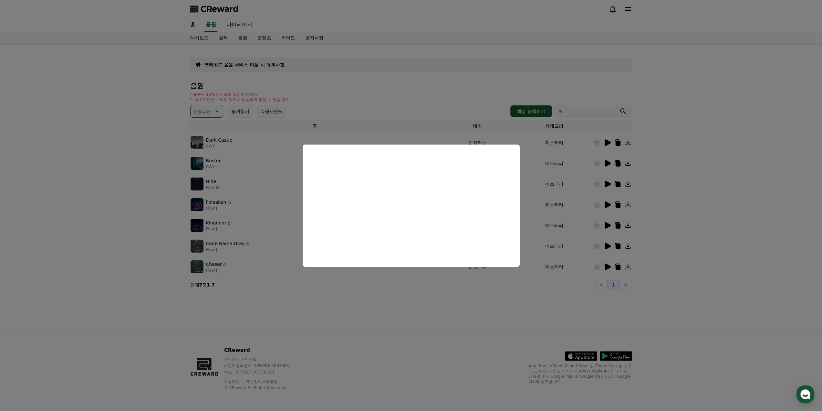
click at [611, 163] on button "close modal" at bounding box center [411, 205] width 822 height 411
click at [609, 163] on icon at bounding box center [608, 163] width 6 height 6
click at [607, 184] on button "close modal" at bounding box center [411, 205] width 822 height 411
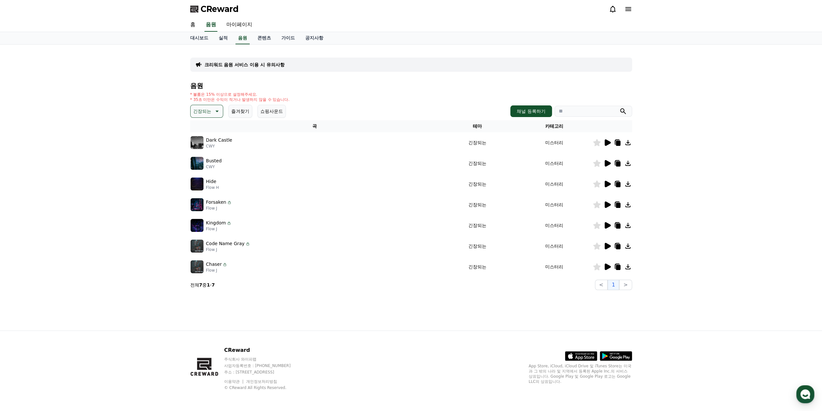
click at [607, 184] on icon at bounding box center [608, 184] width 6 height 6
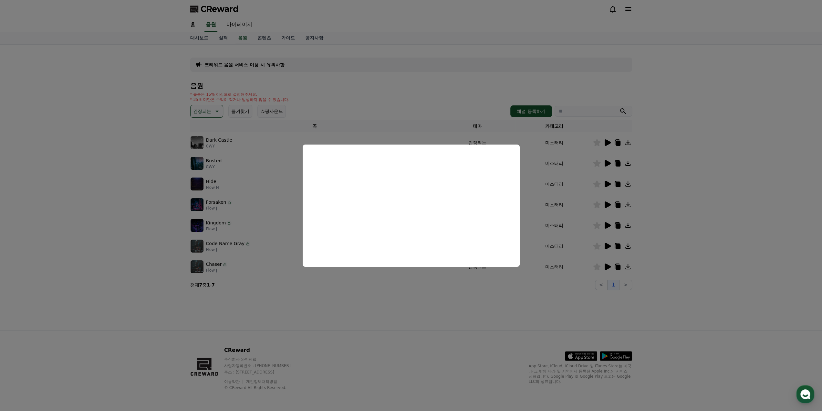
click at [605, 208] on button "close modal" at bounding box center [411, 205] width 822 height 411
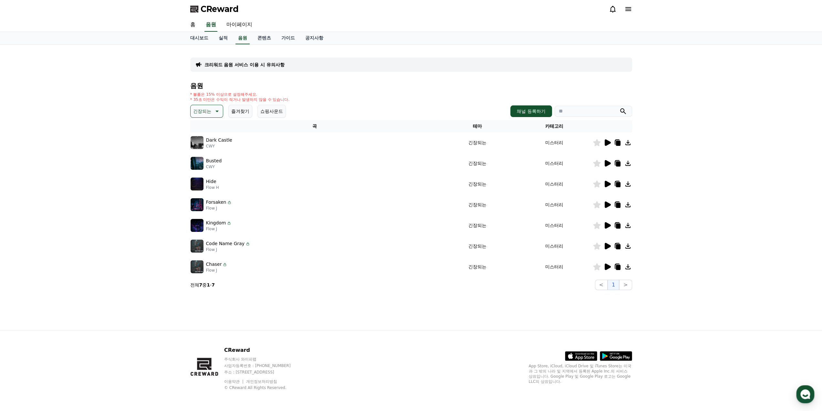
click at [608, 206] on icon at bounding box center [608, 204] width 6 height 6
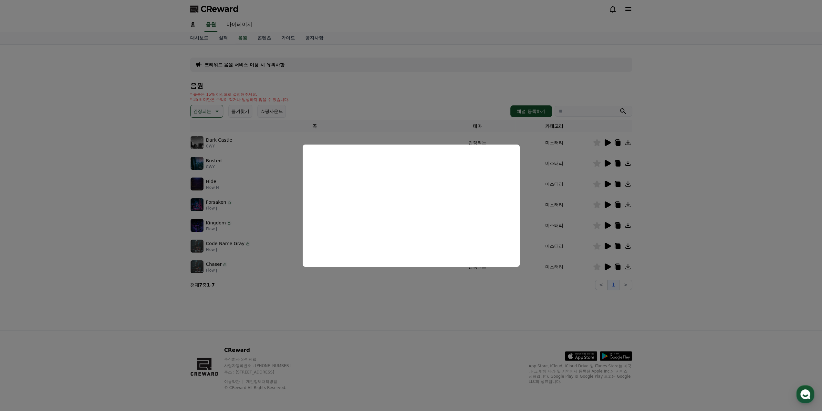
click at [607, 243] on button "close modal" at bounding box center [411, 205] width 822 height 411
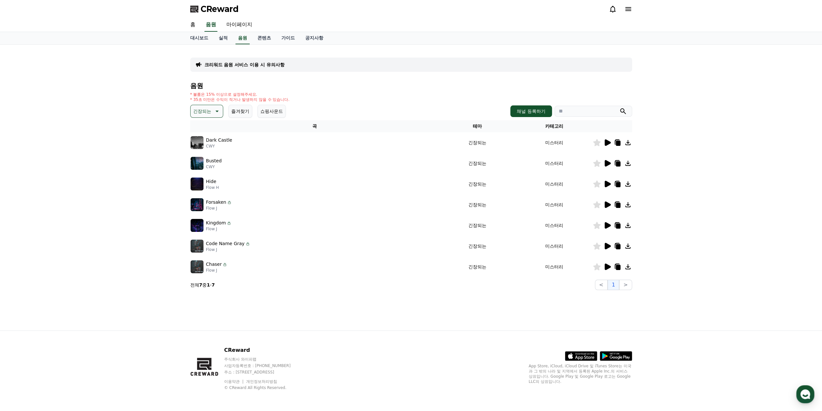
click at [606, 245] on icon at bounding box center [608, 246] width 6 height 6
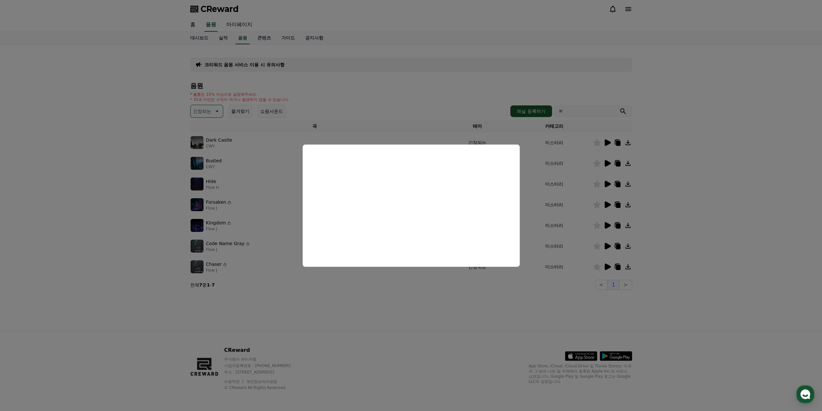
click at [612, 270] on button "close modal" at bounding box center [411, 205] width 822 height 411
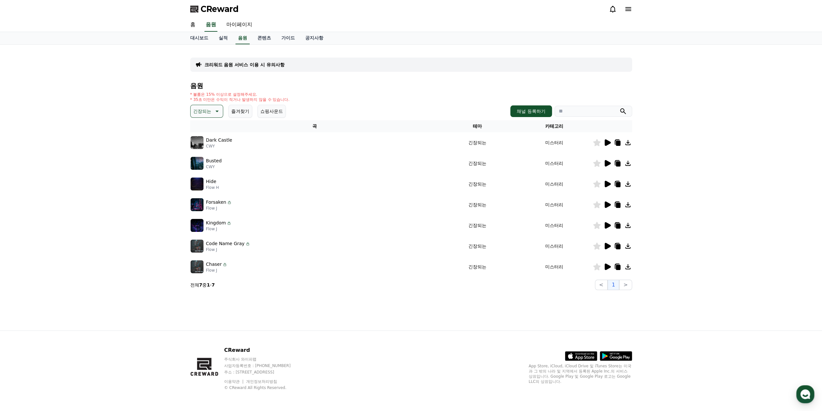
click at [611, 268] on icon at bounding box center [607, 267] width 8 height 8
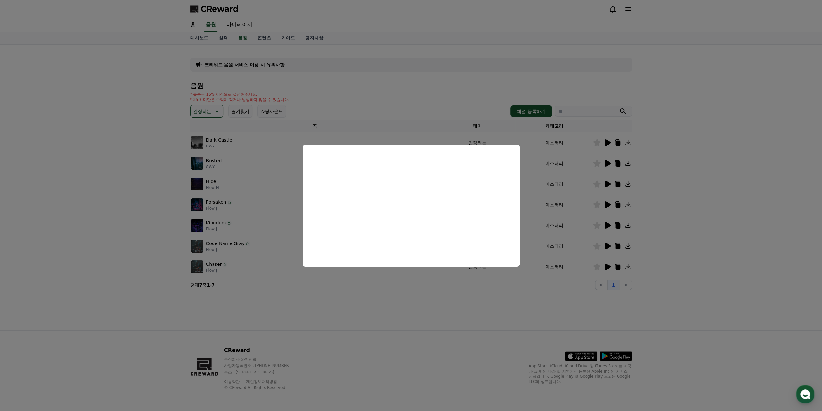
click at [358, 279] on button "close modal" at bounding box center [411, 205] width 822 height 411
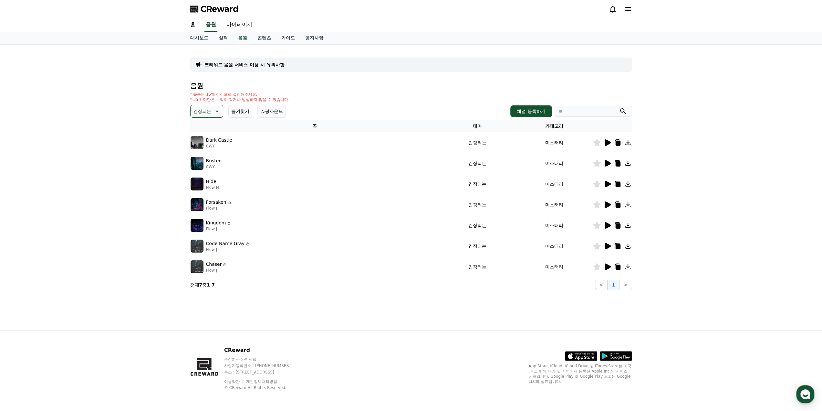
click at [616, 225] on icon at bounding box center [618, 225] width 5 height 5
